Goal: Find specific page/section: Find specific page/section

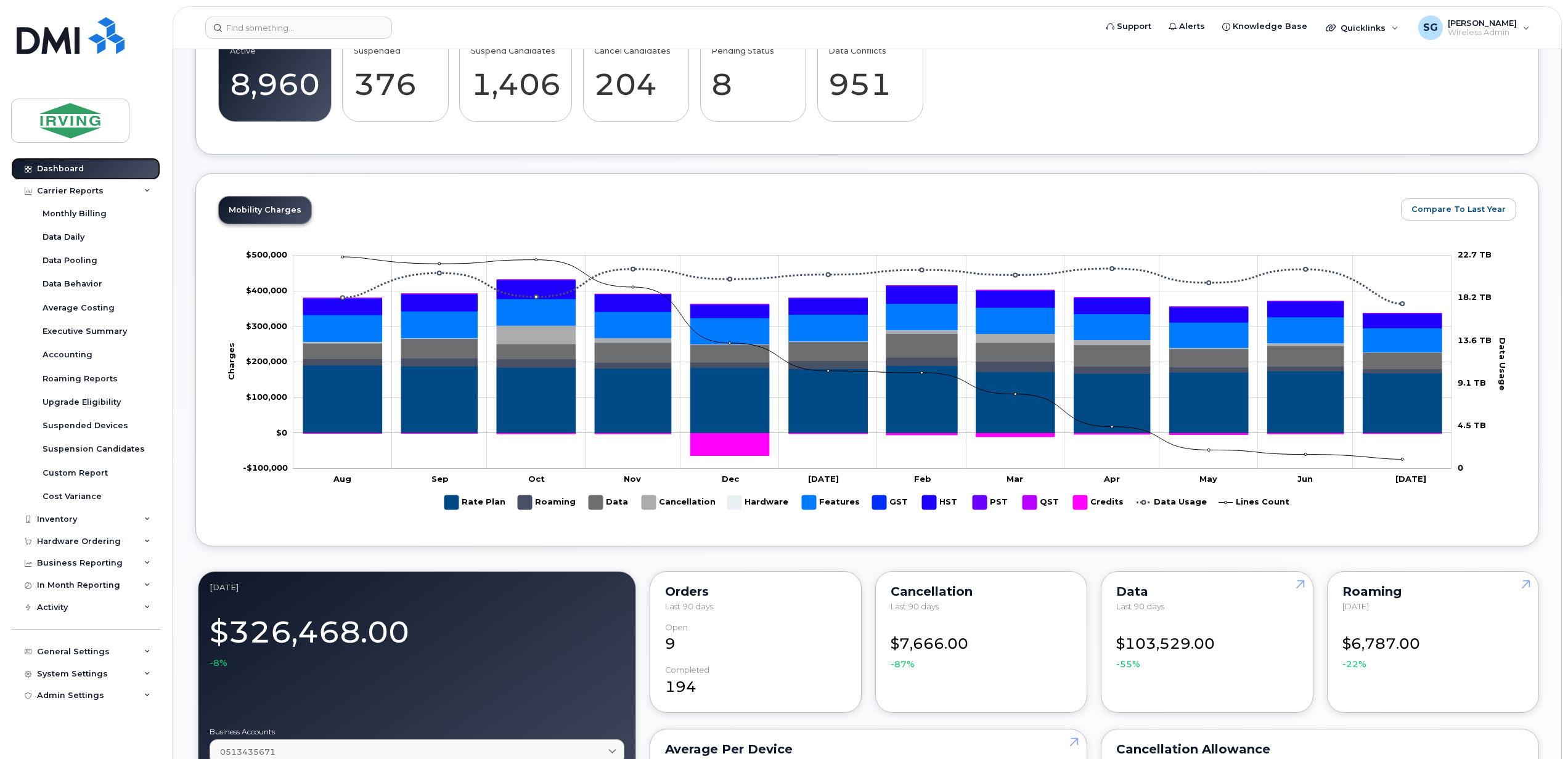
scroll to position [394, 0]
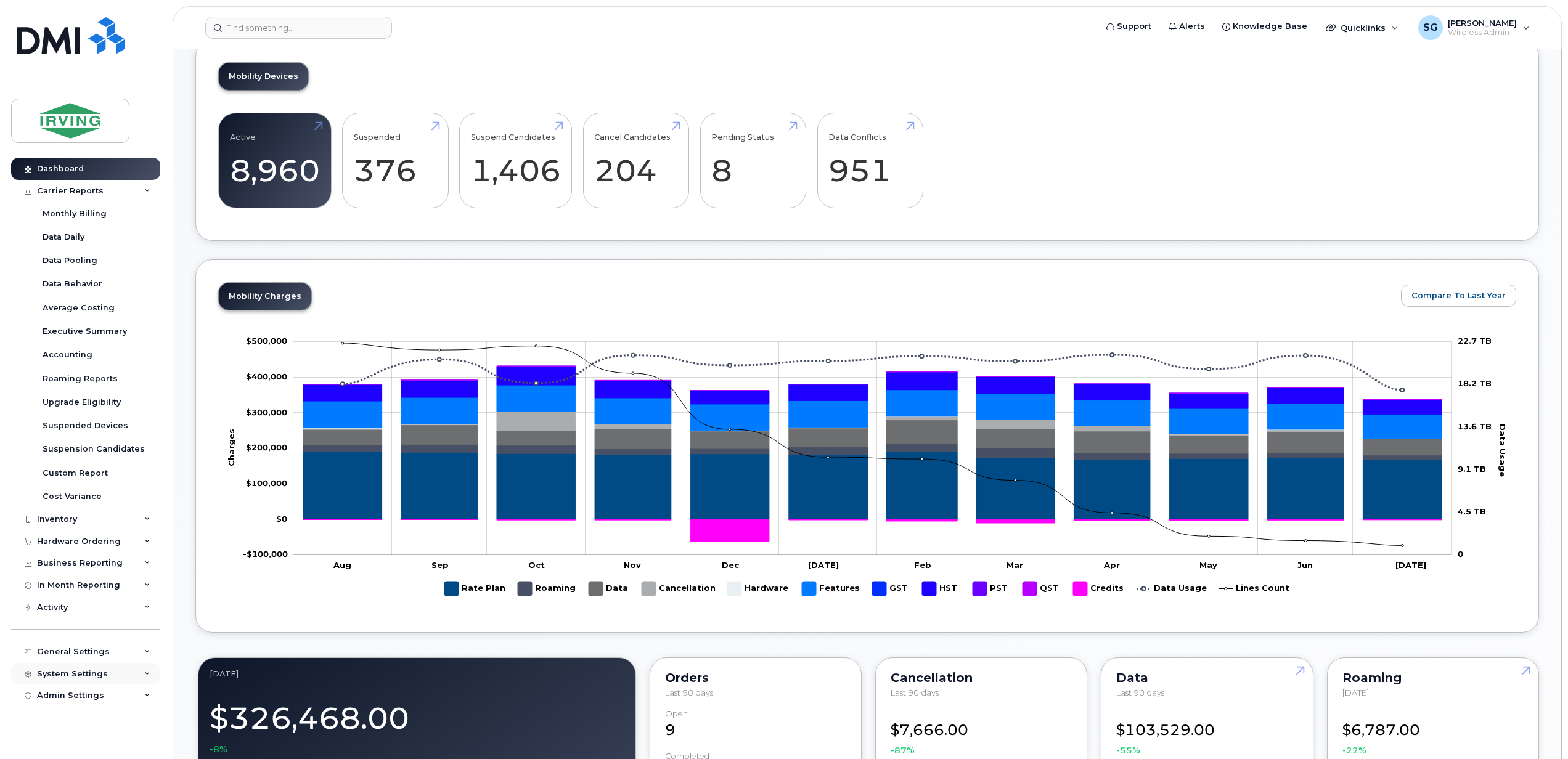
click at [117, 678] on div "System Settings" at bounding box center [85, 674] width 149 height 22
click at [96, 676] on div "System Settings" at bounding box center [72, 674] width 71 height 10
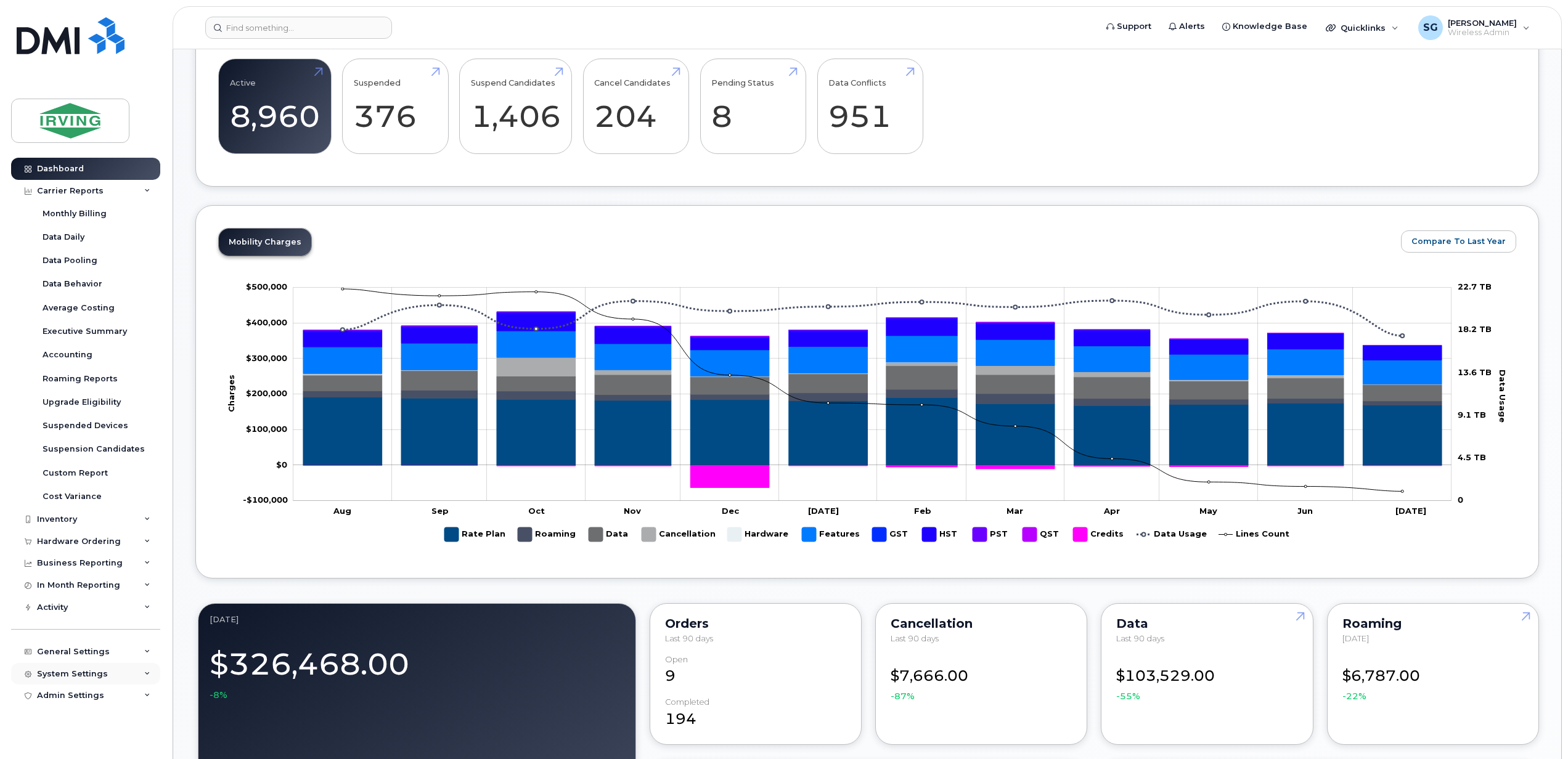
scroll to position [477, 0]
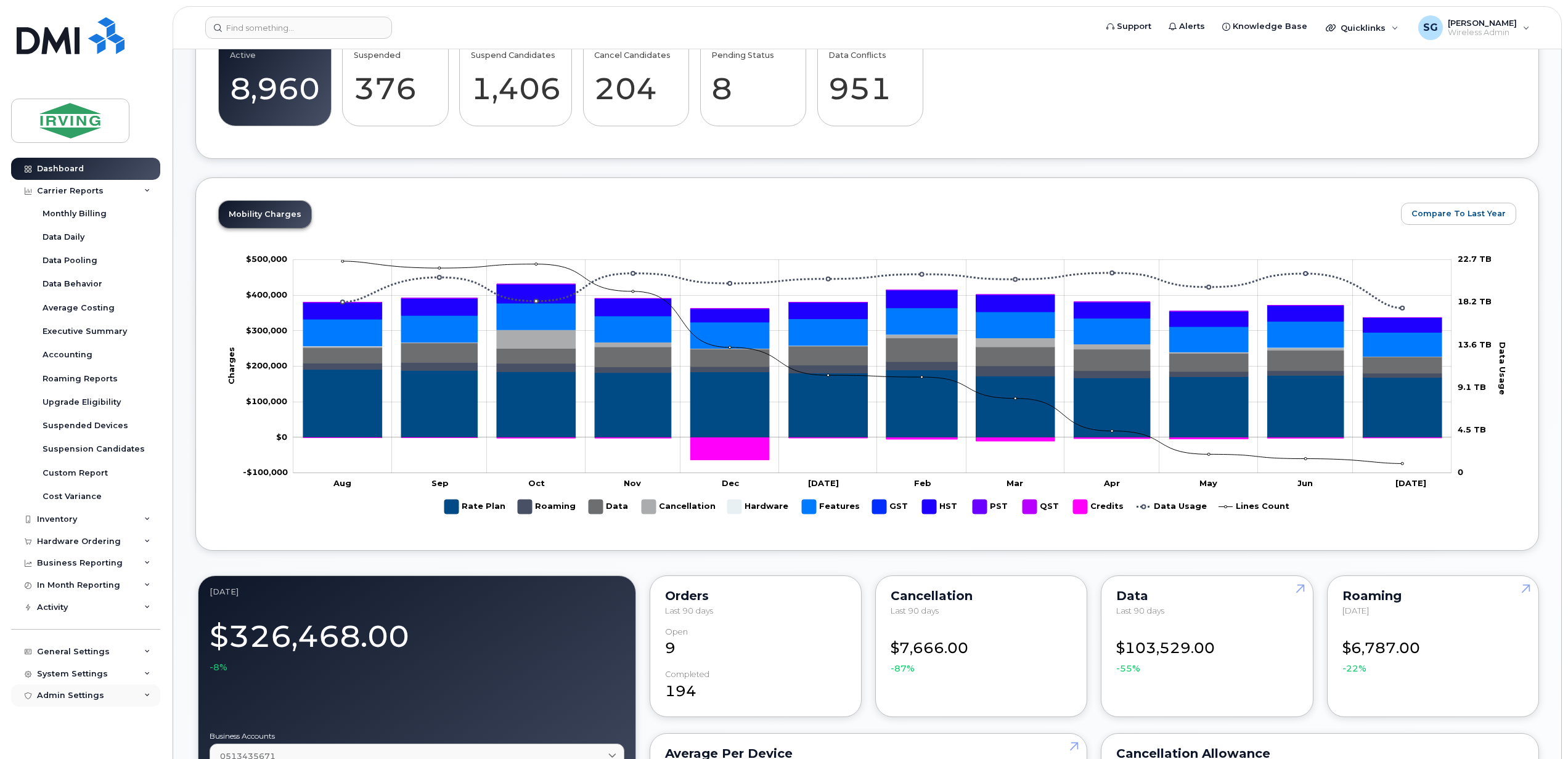
click at [94, 698] on div "Admin Settings" at bounding box center [71, 695] width 68 height 10
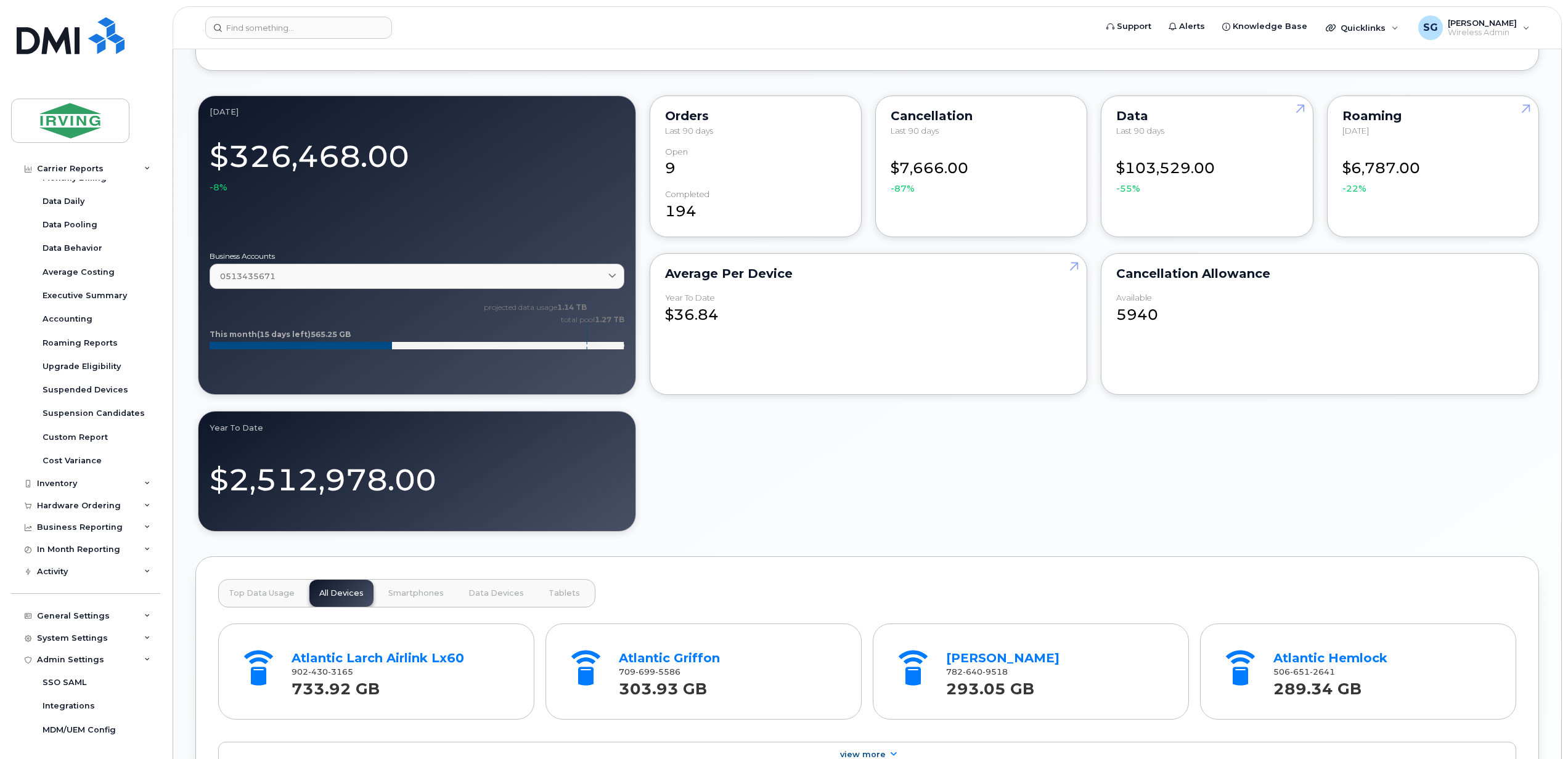
scroll to position [967, 0]
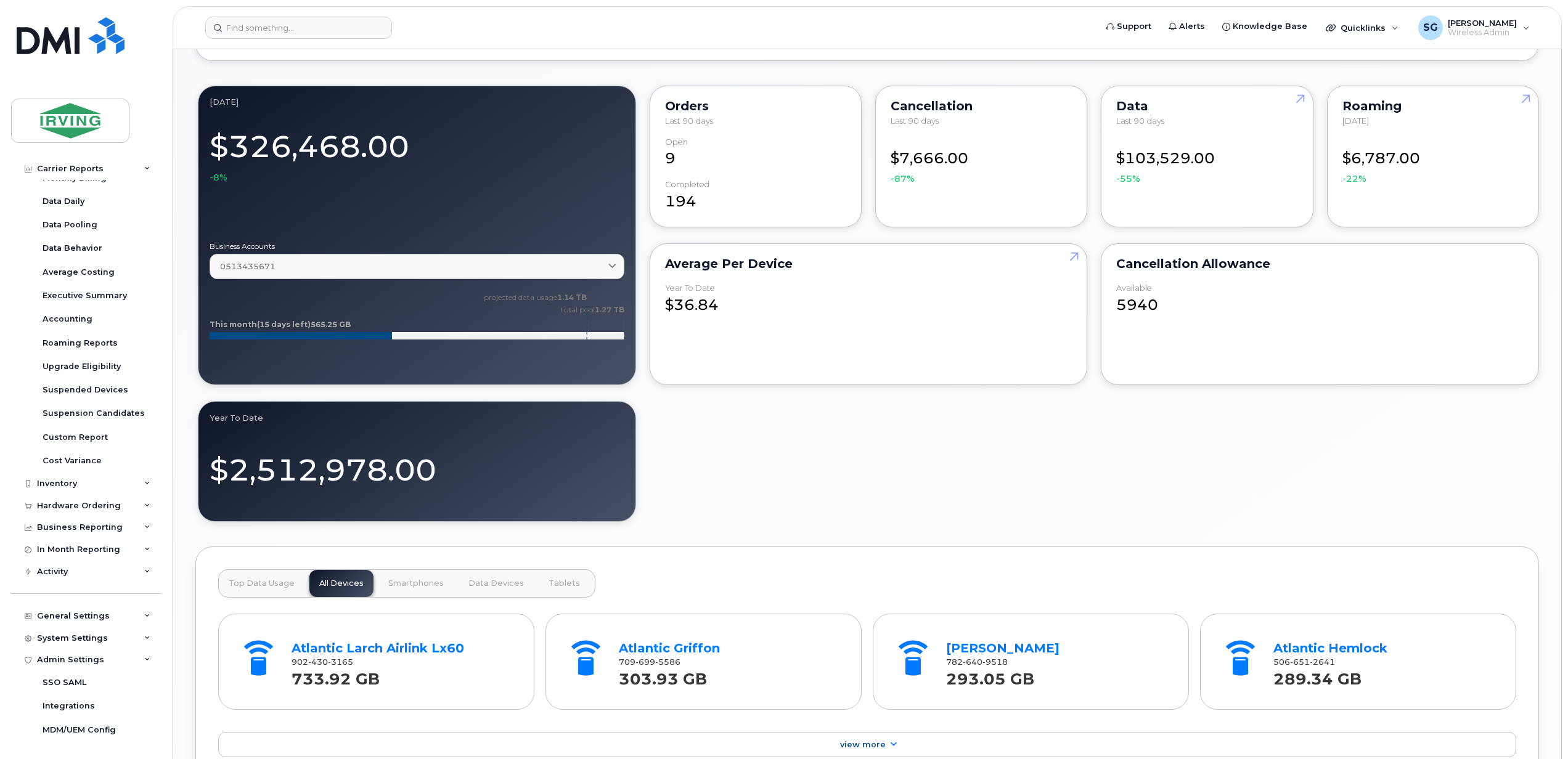
drag, startPoint x: 164, startPoint y: 720, endPoint x: 163, endPoint y: 748, distance: 28.0
click at [163, 748] on div "Dashboard Carrier Reports Monthly Billing Data Daily Data Pooling Data Behavior…" at bounding box center [83, 380] width 167 height 759
click at [144, 662] on icon at bounding box center [147, 660] width 6 height 6
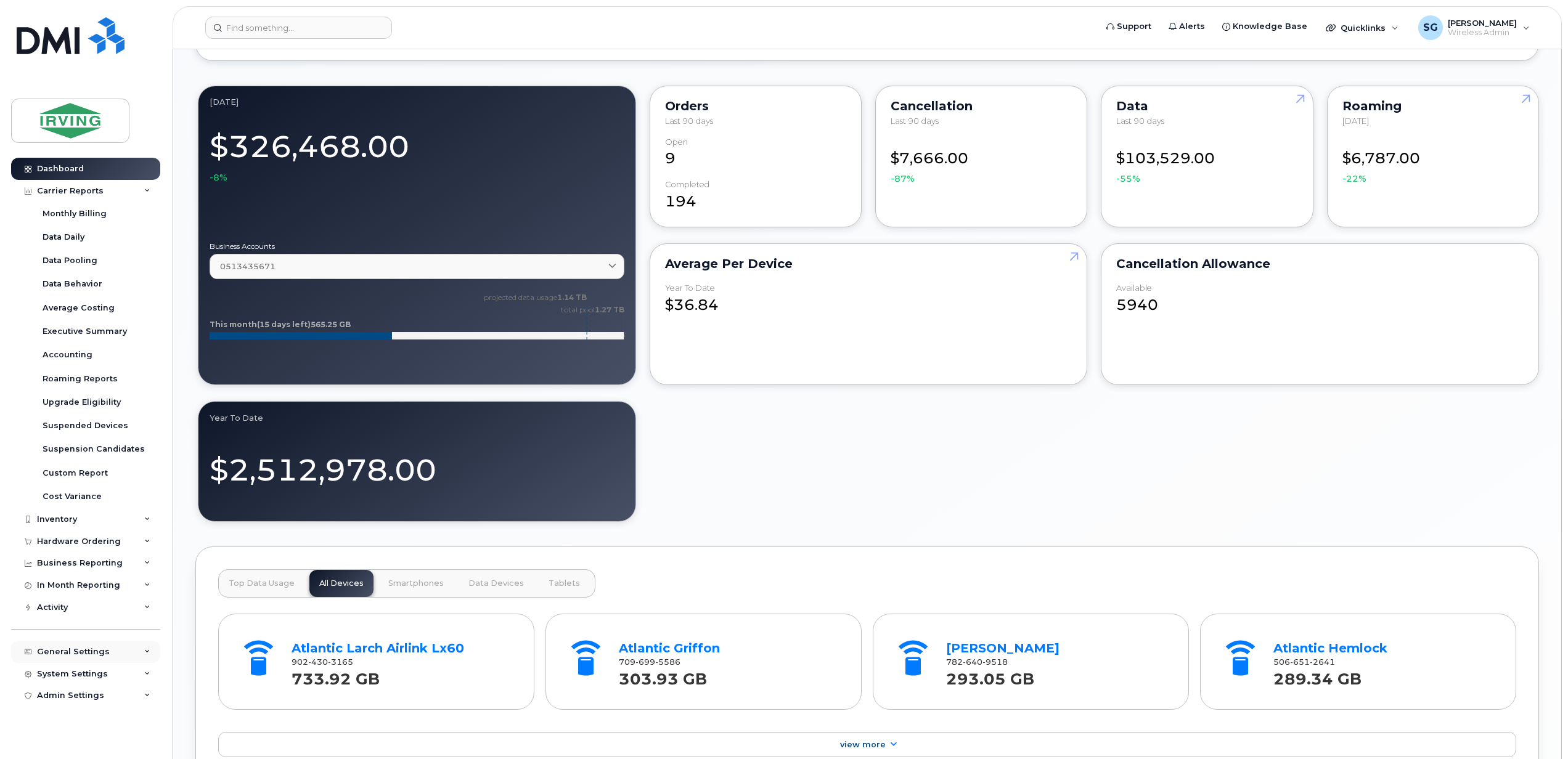
scroll to position [0, 0]
click at [144, 654] on icon at bounding box center [147, 652] width 6 height 6
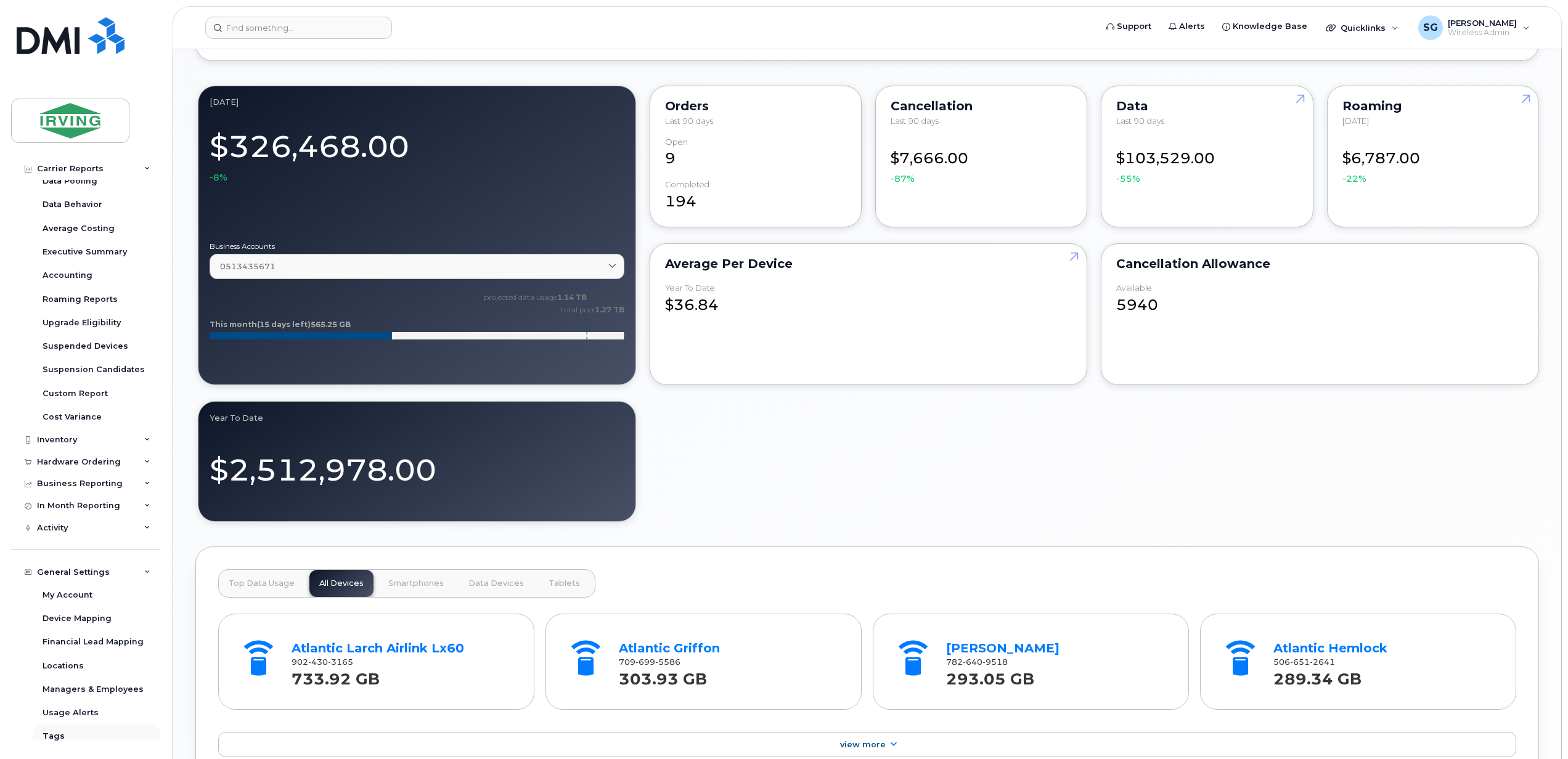
scroll to position [154, 0]
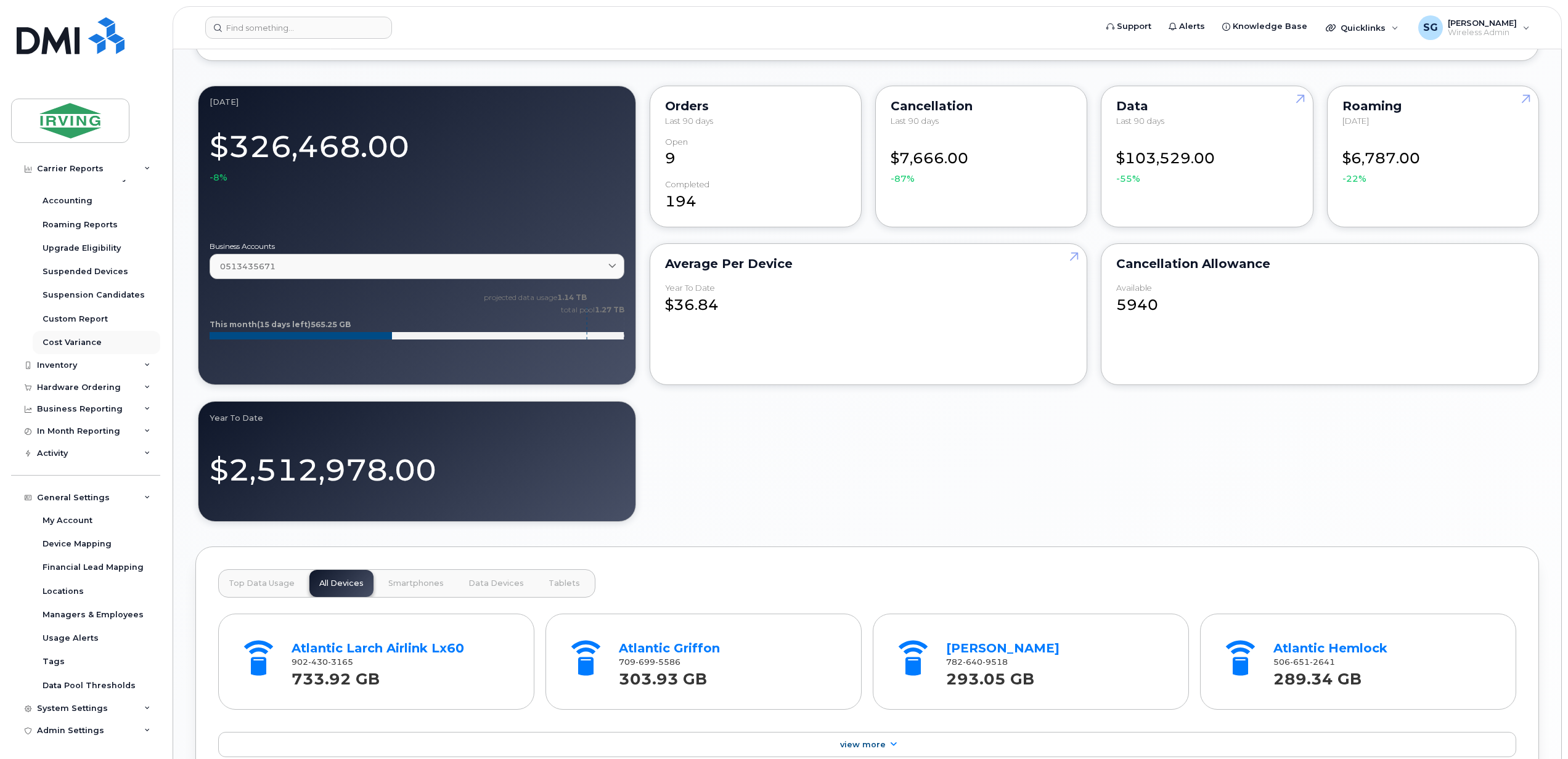
click at [144, 499] on icon at bounding box center [147, 498] width 6 height 6
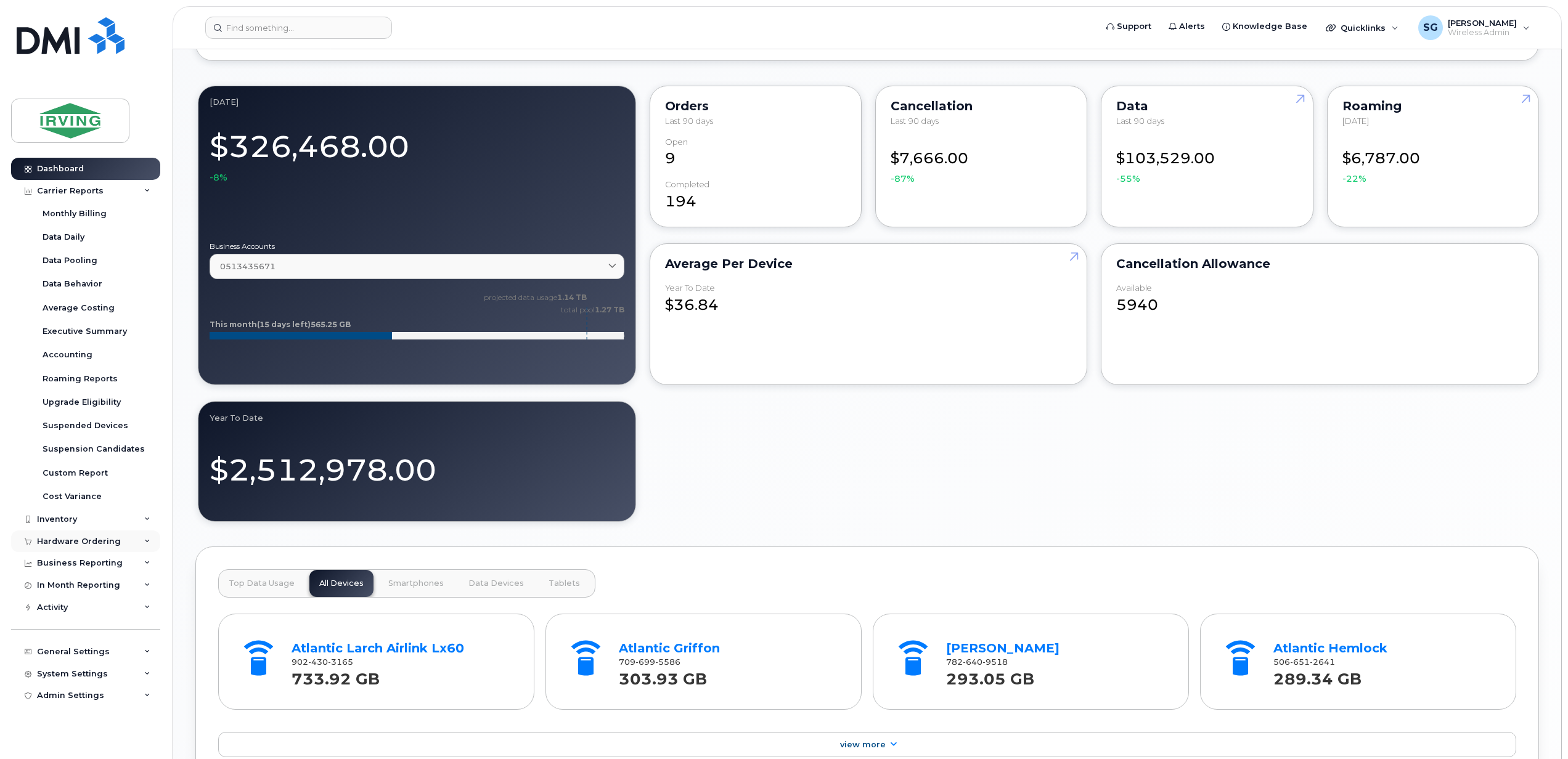
scroll to position [0, 0]
click at [118, 673] on div "System Settings" at bounding box center [85, 674] width 149 height 22
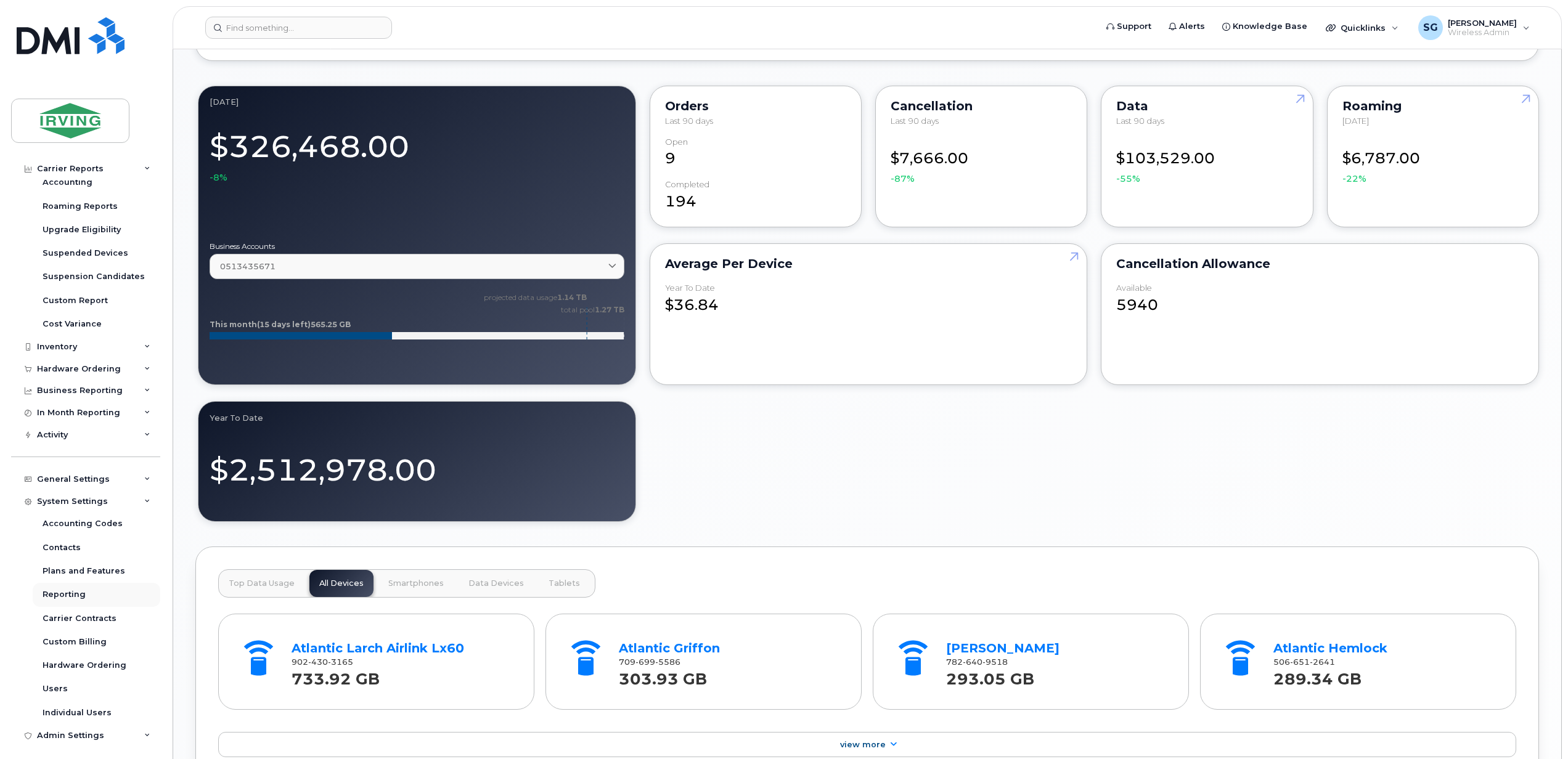
scroll to position [178, 0]
